Goal: Task Accomplishment & Management: Use online tool/utility

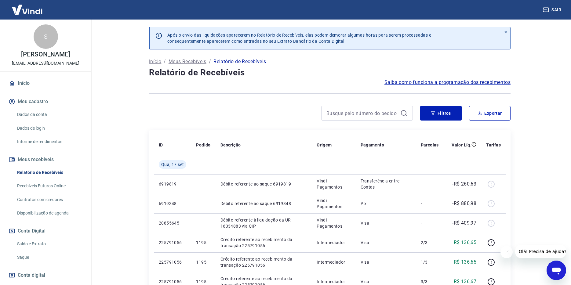
click at [35, 245] on link "Saldo e Extrato" at bounding box center [49, 244] width 69 height 13
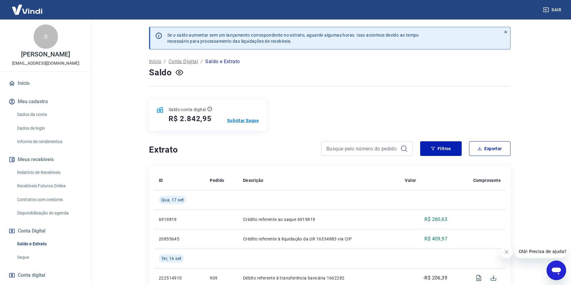
click at [233, 119] on p "Solicitar Saque" at bounding box center [243, 121] width 32 height 6
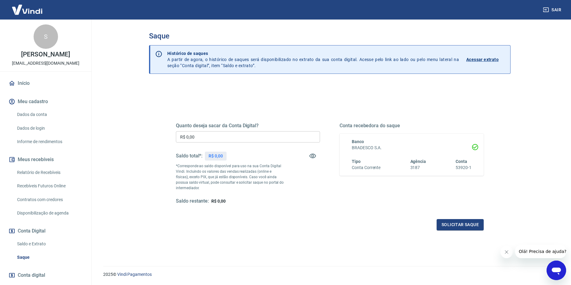
click at [196, 137] on input "R$ 0,00" at bounding box center [248, 136] width 144 height 11
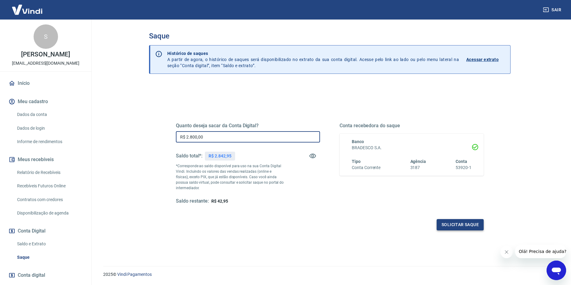
type input "R$ 2.800,00"
click at [460, 226] on button "Solicitar saque" at bounding box center [460, 224] width 47 height 11
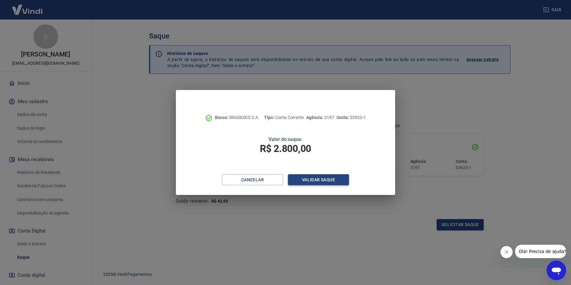
click at [322, 179] on button "Validar saque" at bounding box center [318, 179] width 61 height 11
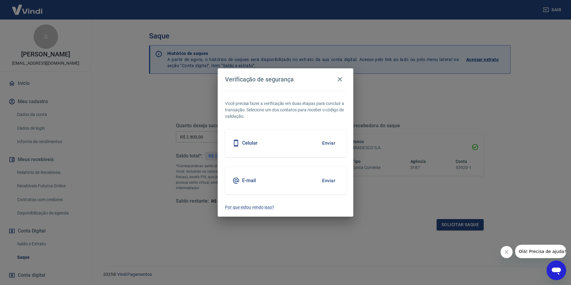
click at [328, 144] on button "Enviar" at bounding box center [329, 143] width 20 height 13
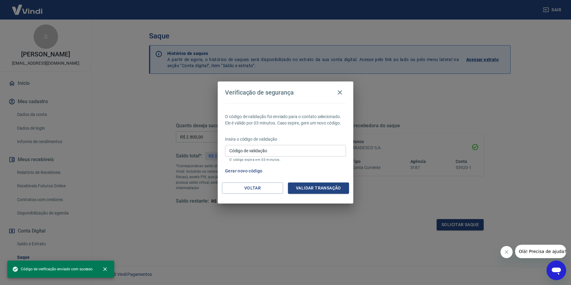
click at [271, 154] on input "Código de validação" at bounding box center [285, 150] width 121 height 11
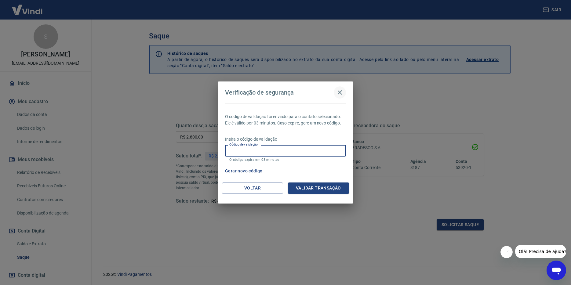
click at [337, 94] on icon "button" at bounding box center [339, 92] width 7 height 7
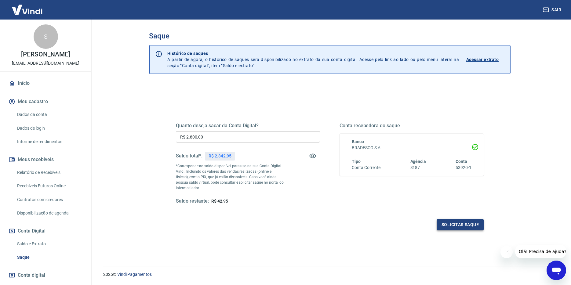
click at [464, 228] on button "Solicitar saque" at bounding box center [460, 224] width 47 height 11
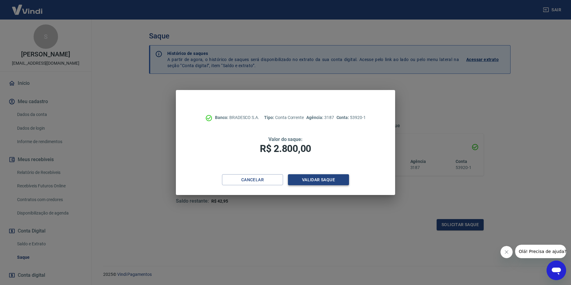
click at [326, 177] on button "Validar saque" at bounding box center [318, 179] width 61 height 11
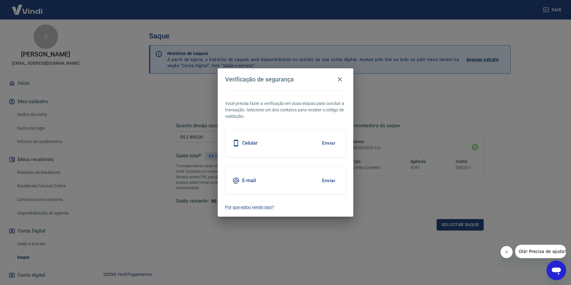
click at [327, 140] on button "Enviar" at bounding box center [329, 143] width 20 height 13
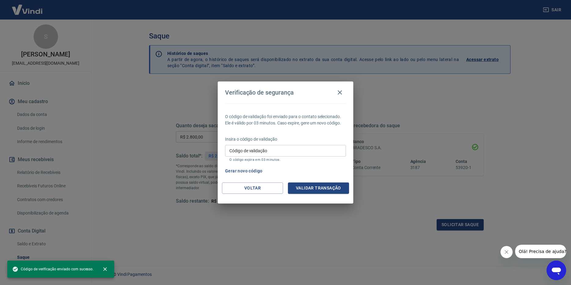
click at [277, 153] on input "Código de validação" at bounding box center [285, 150] width 121 height 11
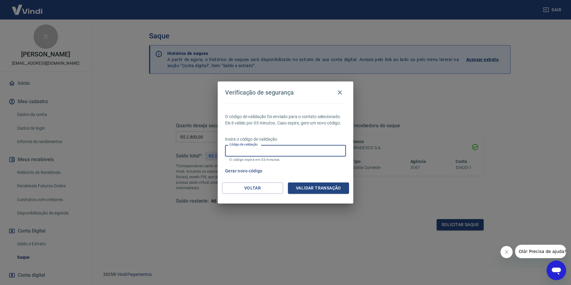
click at [316, 169] on div "Gerar novo código" at bounding box center [284, 171] width 123 height 11
click at [256, 171] on button "Gerar novo código" at bounding box center [244, 171] width 42 height 11
click at [283, 152] on input "Código de validação" at bounding box center [285, 150] width 121 height 11
click at [316, 140] on p "Insira o código de validação" at bounding box center [285, 139] width 121 height 6
click at [280, 151] on input "Código de validação" at bounding box center [285, 150] width 121 height 11
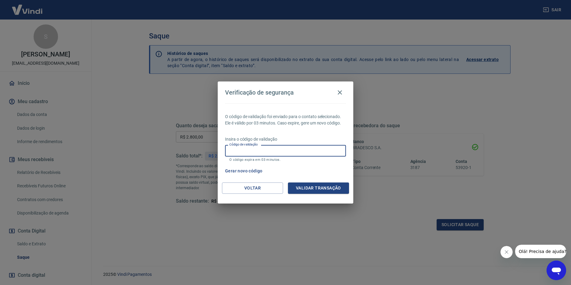
click at [243, 175] on button "Gerar novo código" at bounding box center [244, 171] width 42 height 11
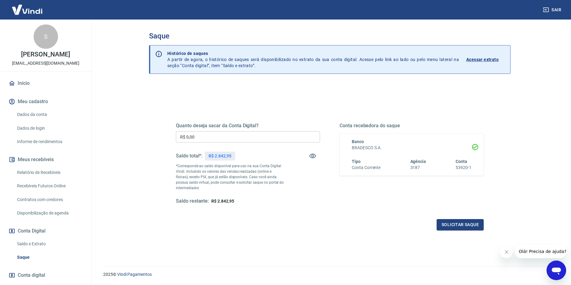
click at [208, 136] on input "R$ 0,00" at bounding box center [248, 136] width 144 height 11
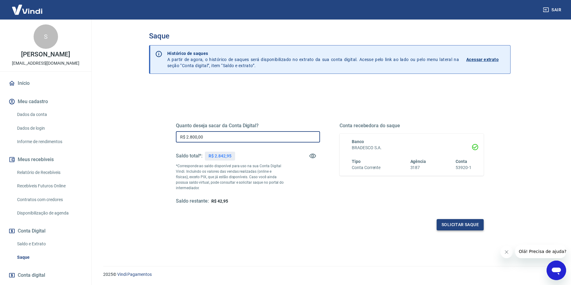
type input "R$ 2.800,00"
click at [459, 225] on button "Solicitar saque" at bounding box center [460, 224] width 47 height 11
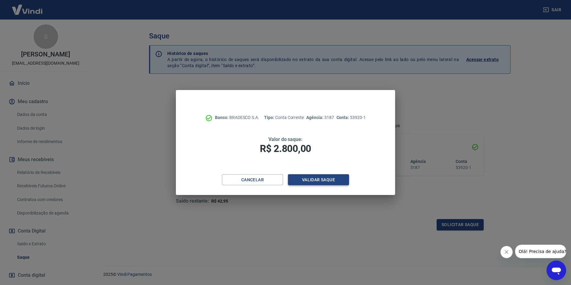
click at [318, 178] on button "Validar saque" at bounding box center [318, 179] width 61 height 11
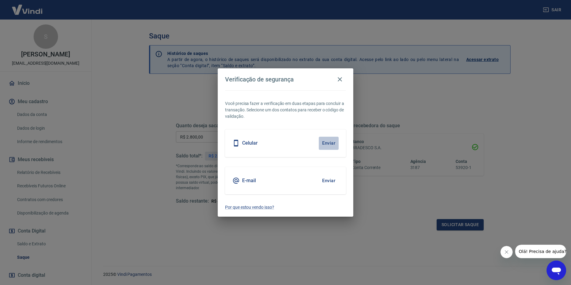
click at [326, 141] on button "Enviar" at bounding box center [329, 143] width 20 height 13
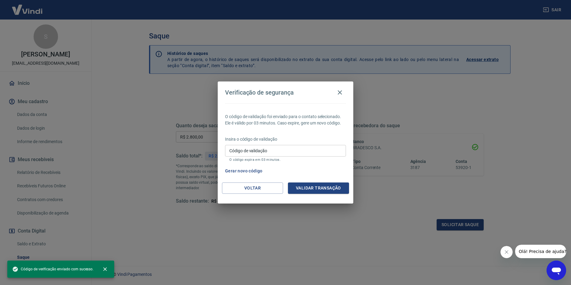
click at [268, 148] on input "Código de validação" at bounding box center [285, 150] width 121 height 11
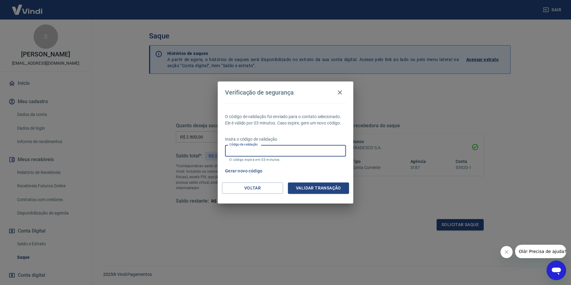
click at [277, 126] on p "O código de validação foi enviado para o contato selecionado. Ele é válido por …" at bounding box center [285, 120] width 121 height 13
click at [341, 92] on icon "button" at bounding box center [339, 92] width 7 height 7
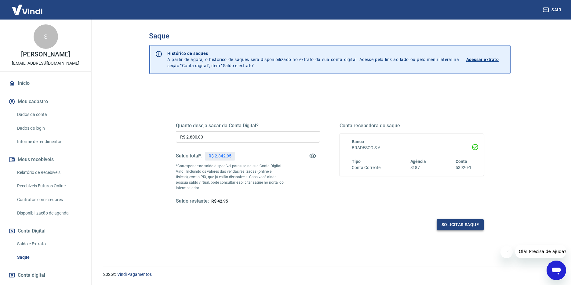
click at [453, 222] on button "Solicitar saque" at bounding box center [460, 224] width 47 height 11
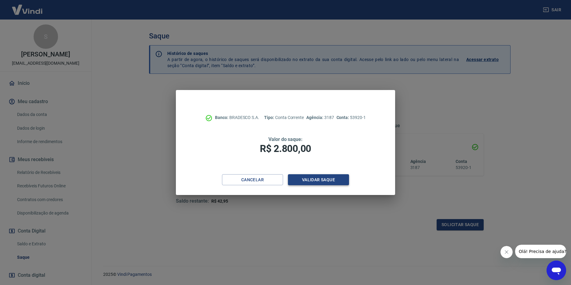
click at [315, 181] on button "Validar saque" at bounding box center [318, 179] width 61 height 11
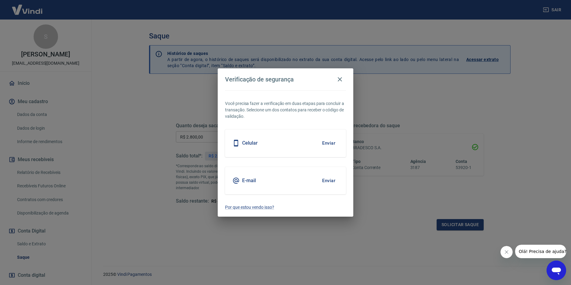
click at [327, 180] on button "Enviar" at bounding box center [329, 180] width 20 height 13
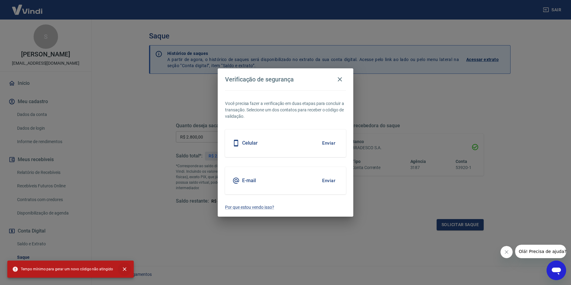
click at [125, 271] on icon "close" at bounding box center [125, 269] width 6 height 6
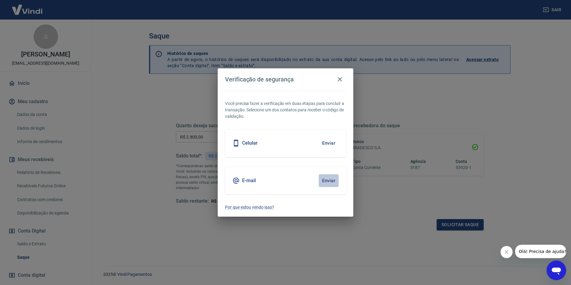
click at [330, 181] on button "Enviar" at bounding box center [329, 180] width 20 height 13
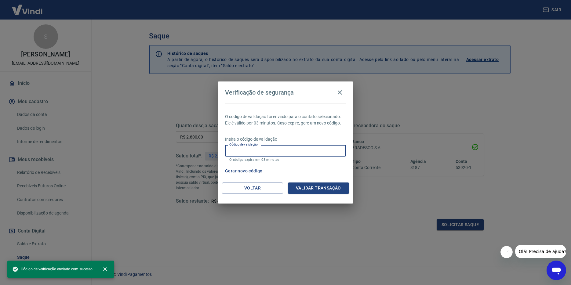
click at [269, 151] on input "Código de validação" at bounding box center [285, 150] width 121 height 11
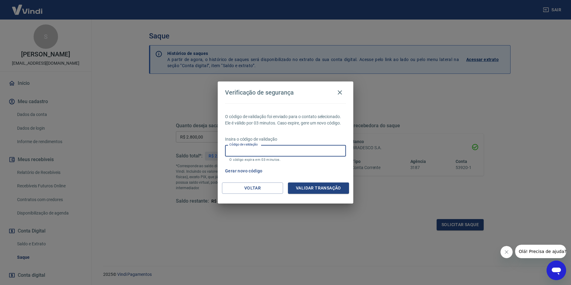
click at [259, 152] on input "Código de validação" at bounding box center [285, 150] width 121 height 11
type input "894402"
click at [327, 192] on button "Validar transação" at bounding box center [318, 188] width 61 height 11
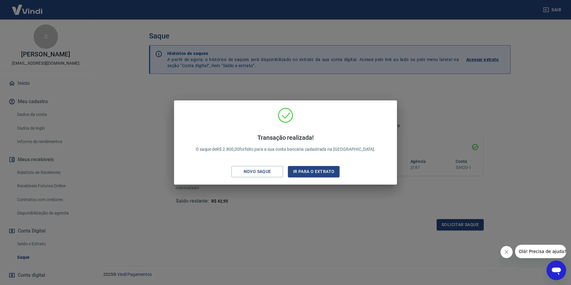
click at [249, 212] on div "Transação realizada! O saque de R$ 2.800,00 foi feito para a sua conta bancária…" at bounding box center [285, 142] width 571 height 285
